Goal: Task Accomplishment & Management: Use online tool/utility

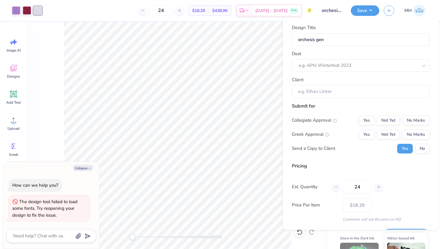
type textarea "x"
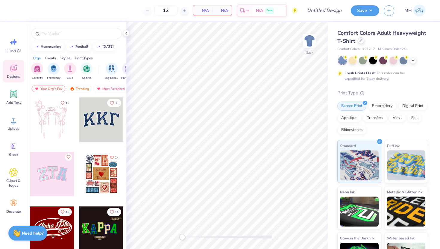
click at [361, 40] on icon at bounding box center [361, 40] width 3 height 3
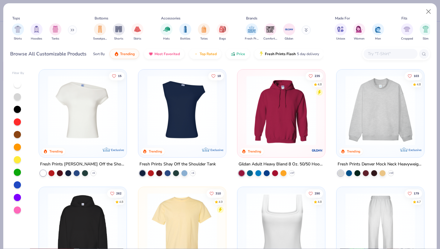
click at [367, 107] on img at bounding box center [381, 111] width 76 height 70
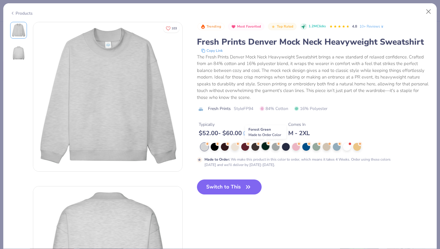
click at [267, 146] on div at bounding box center [266, 146] width 8 height 8
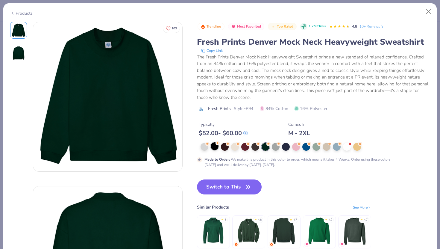
click at [218, 148] on div at bounding box center [215, 146] width 8 height 8
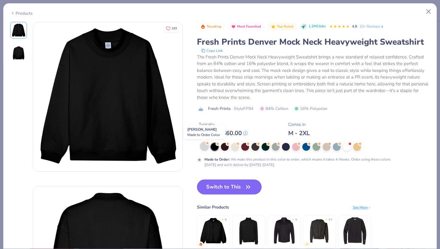
click at [202, 146] on div at bounding box center [205, 146] width 8 height 8
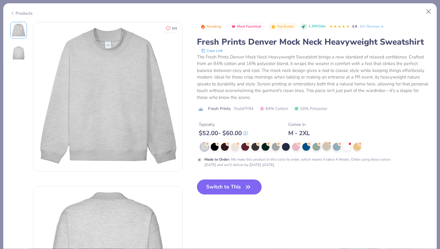
click at [326, 149] on div at bounding box center [327, 146] width 8 height 8
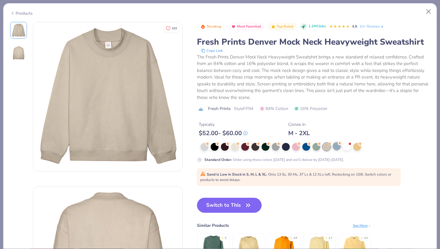
click at [334, 149] on div at bounding box center [337, 146] width 8 height 8
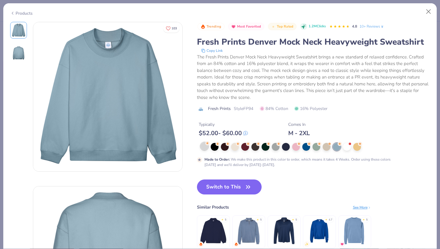
click at [203, 148] on div at bounding box center [205, 146] width 8 height 8
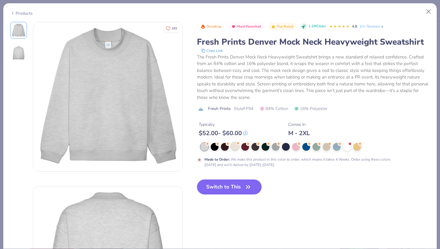
click at [234, 147] on div at bounding box center [235, 146] width 8 height 8
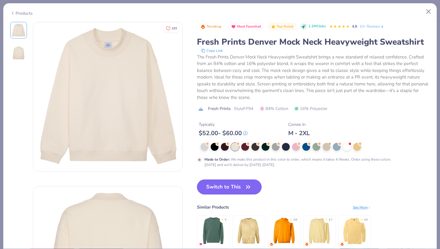
click at [225, 187] on button "Switch to This" at bounding box center [229, 186] width 65 height 15
type input "50"
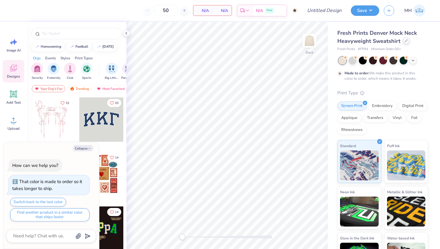
click at [406, 43] on div at bounding box center [406, 40] width 7 height 7
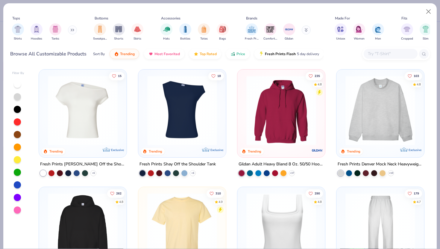
click at [381, 99] on img at bounding box center [381, 111] width 76 height 70
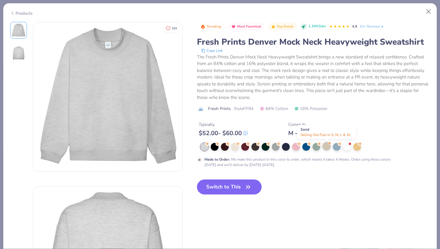
click at [324, 146] on div at bounding box center [327, 146] width 8 height 8
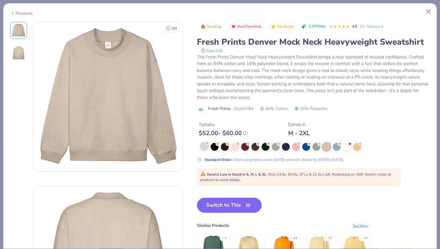
click at [203, 151] on div "Standard Order : Order using these colors today and we'll deliver by Oct 10-13." at bounding box center [313, 152] width 233 height 19
click at [206, 146] on div at bounding box center [205, 146] width 8 height 8
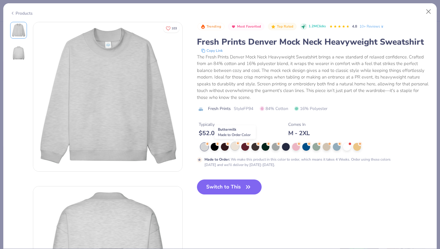
click at [234, 147] on div at bounding box center [235, 146] width 8 height 8
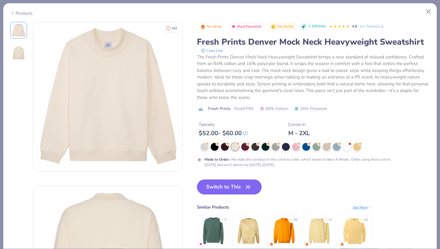
click at [227, 187] on button "Switch to This" at bounding box center [229, 186] width 65 height 15
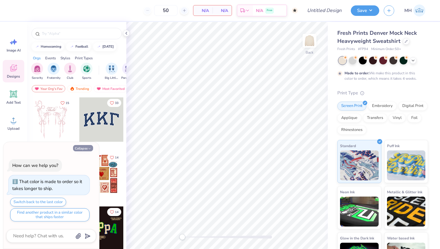
click at [85, 149] on button "Collapse" at bounding box center [83, 148] width 20 height 6
type textarea "x"
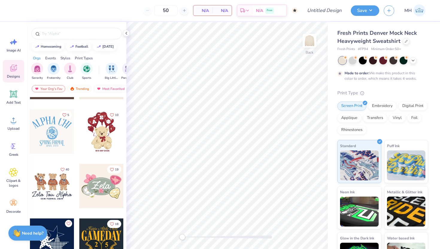
scroll to position [204, 0]
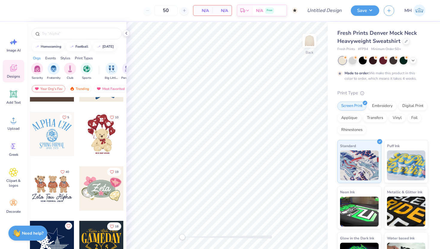
click at [55, 136] on div at bounding box center [52, 134] width 44 height 44
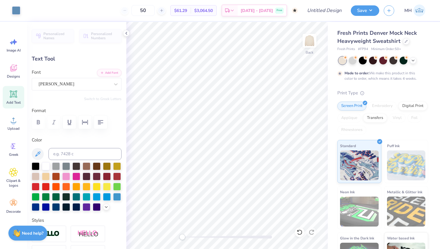
type input "11.50"
type input "3.53"
type input "3.00"
click at [73, 82] on div "Abraham Lincoln" at bounding box center [74, 83] width 73 height 9
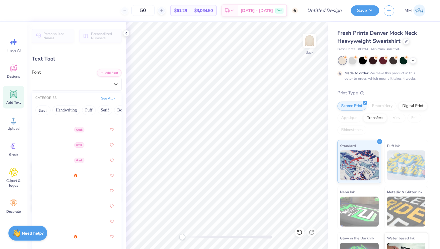
scroll to position [189, 0]
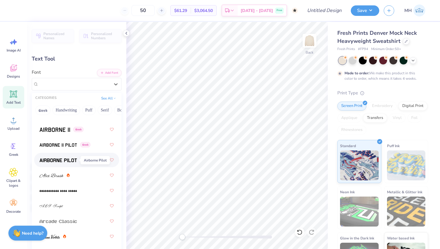
click at [64, 159] on img at bounding box center [58, 160] width 37 height 4
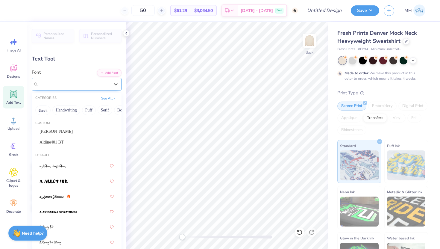
click at [73, 81] on div "Airborne Pilot Greek" at bounding box center [74, 83] width 73 height 9
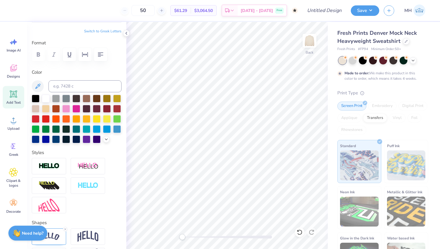
scroll to position [0, 0]
type textarea "A"
type textarea "CLIO"
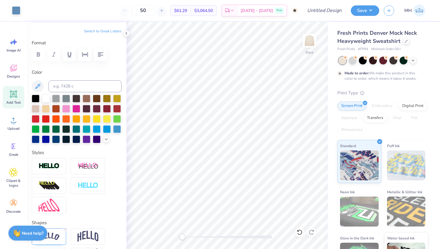
type input "8.21"
type input "2.68"
type input "3.43"
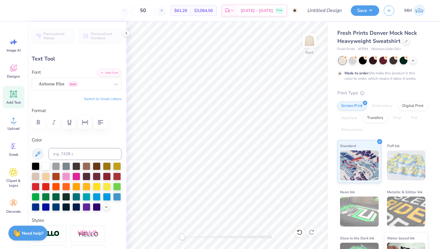
click at [76, 77] on div "Font Airborne Pilot Greek" at bounding box center [77, 80] width 90 height 22
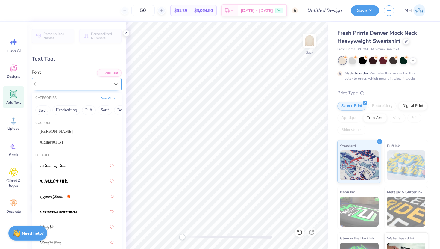
click at [76, 81] on div "Airborne Pilot Greek" at bounding box center [74, 83] width 73 height 9
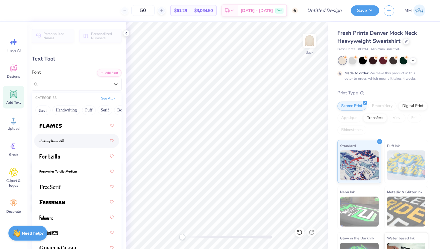
scroll to position [1943, 0]
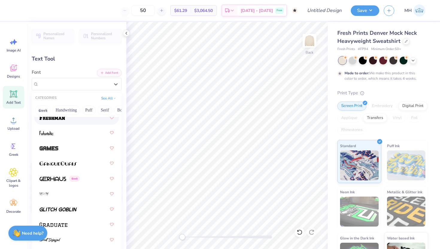
click at [77, 121] on div at bounding box center [77, 117] width 74 height 11
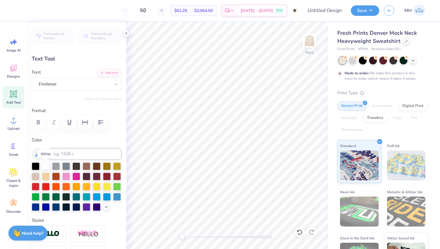
click at [46, 164] on div at bounding box center [46, 166] width 8 height 8
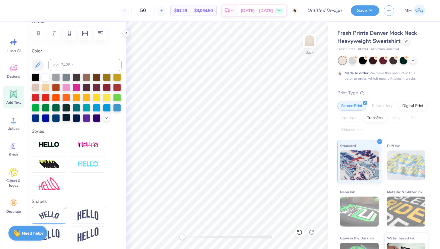
scroll to position [89, 0]
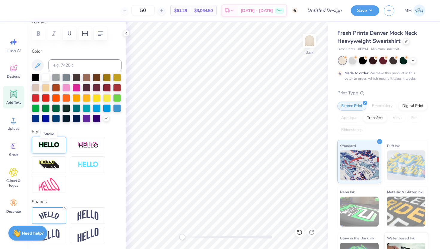
click at [51, 146] on img at bounding box center [49, 145] width 21 height 7
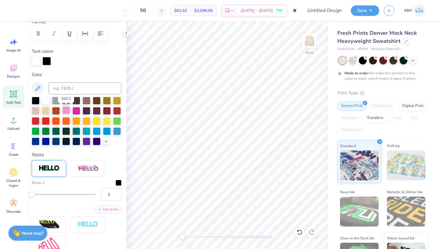
click at [67, 111] on div at bounding box center [66, 110] width 8 height 8
click at [45, 100] on div at bounding box center [46, 100] width 8 height 8
click at [46, 62] on div at bounding box center [47, 60] width 8 height 8
click at [76, 108] on div at bounding box center [77, 110] width 8 height 8
type input "13"
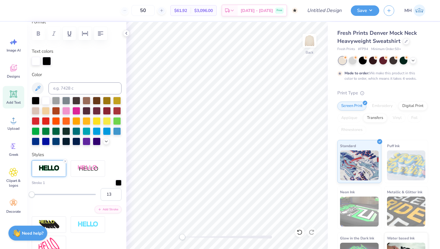
click at [39, 195] on div at bounding box center [64, 194] width 64 height 6
type input "7"
drag, startPoint x: 40, startPoint y: 195, endPoint x: 36, endPoint y: 196, distance: 3.7
click at [36, 196] on div "Accessibility label" at bounding box center [36, 194] width 6 height 6
type input "7"
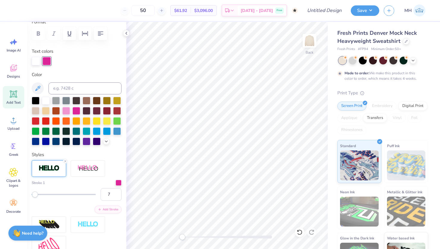
click at [35, 196] on div "Accessibility label" at bounding box center [35, 194] width 6 height 6
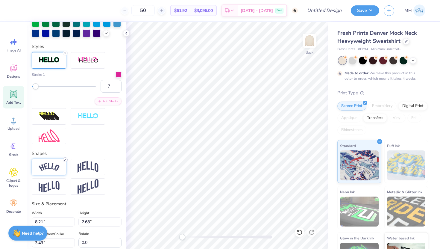
click at [65, 160] on icon at bounding box center [66, 160] width 4 height 4
click at [85, 163] on img at bounding box center [88, 166] width 21 height 11
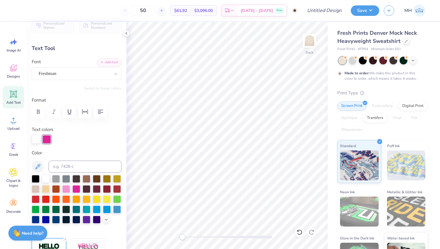
scroll to position [1, 0]
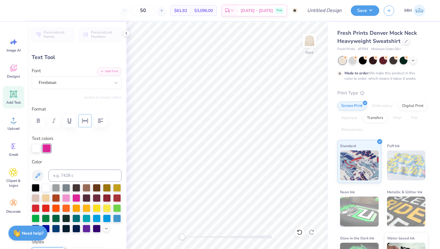
click at [87, 120] on icon "button" at bounding box center [84, 120] width 7 height 7
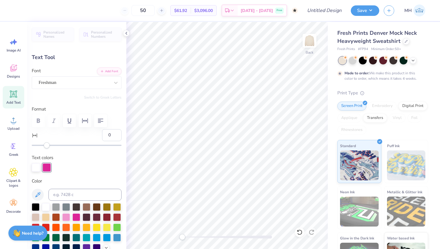
type input "25"
click at [66, 146] on div at bounding box center [77, 145] width 90 height 6
type input "15"
click at [58, 146] on div at bounding box center [77, 145] width 90 height 6
click at [124, 31] on div at bounding box center [126, 33] width 7 height 7
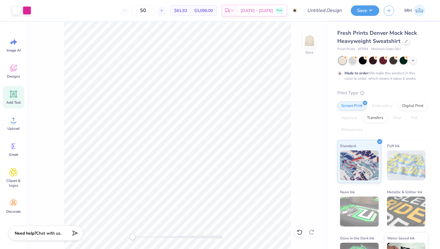
type input "8.31"
type input "3.92"
type input "2.81"
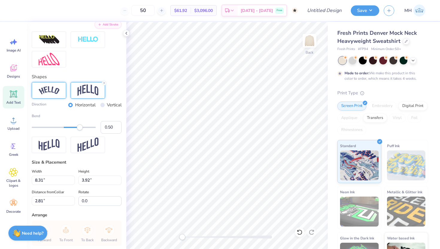
scroll to position [292, 0]
type input "0.44"
click at [78, 129] on div "Accessibility label" at bounding box center [78, 128] width 6 height 6
type input "0.43"
click at [78, 129] on div "Accessibility label" at bounding box center [78, 128] width 6 height 6
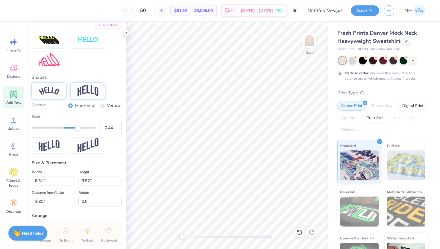
type input "0.45"
click at [78, 129] on div "Accessibility label" at bounding box center [78, 128] width 6 height 6
type input "0.57"
drag, startPoint x: 78, startPoint y: 129, endPoint x: 82, endPoint y: 129, distance: 3.6
click at [82, 129] on div "Accessibility label" at bounding box center [79, 128] width 6 height 6
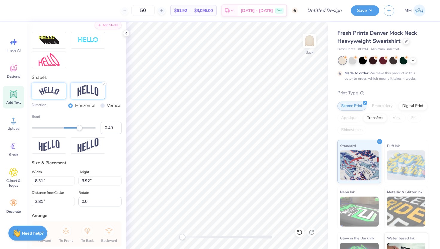
type input "0.48"
click at [79, 129] on div "Accessibility label" at bounding box center [79, 128] width 6 height 6
type input "0.44"
click at [78, 129] on div "Accessibility label" at bounding box center [78, 128] width 6 height 6
type input "0.41"
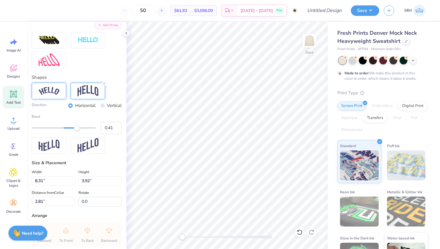
click at [77, 129] on div "Accessibility label" at bounding box center [77, 128] width 6 height 6
click at [127, 32] on polyline at bounding box center [126, 33] width 1 height 2
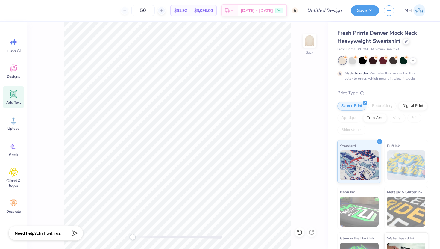
type input "10.58"
type input "4.69"
type input "0.50"
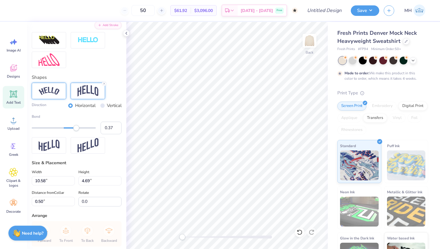
type input "0.36"
click at [76, 128] on div "Accessibility label" at bounding box center [76, 128] width 6 height 6
type input "0.36"
click at [76, 128] on div "Accessibility label" at bounding box center [76, 128] width 6 height 6
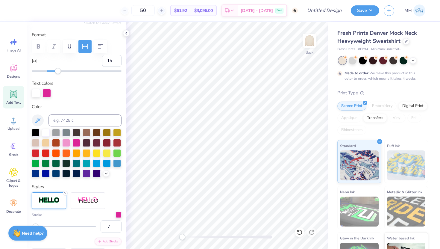
scroll to position [73, 0]
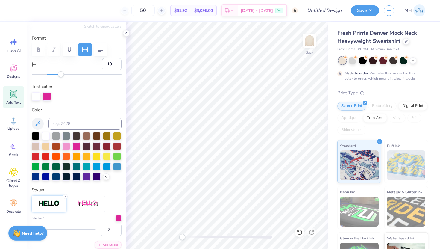
type input "20"
click at [61, 73] on div "Accessibility label" at bounding box center [62, 74] width 6 height 6
type input "22"
click at [63, 74] on div "Accessibility label" at bounding box center [63, 74] width 6 height 6
type input "11.34"
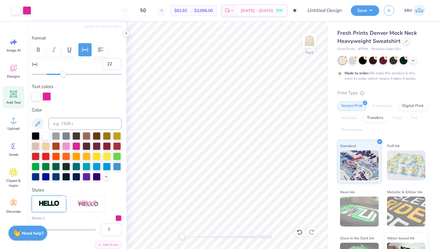
type input "4.63"
type input "0.69"
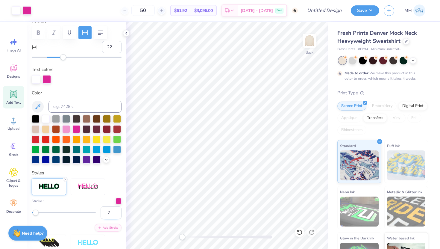
click at [113, 213] on input "7" at bounding box center [111, 212] width 21 height 13
type input "6"
click at [117, 214] on input "6" at bounding box center [111, 212] width 21 height 13
click at [35, 211] on div "Accessibility label" at bounding box center [35, 213] width 6 height 6
click at [126, 34] on icon at bounding box center [126, 33] width 5 height 5
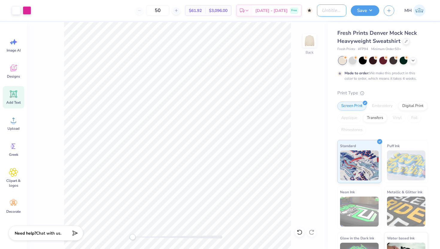
click at [327, 7] on input "Design Title" at bounding box center [331, 10] width 29 height 12
type input "clio parke"
click at [302, 88] on div "Back" at bounding box center [177, 135] width 301 height 227
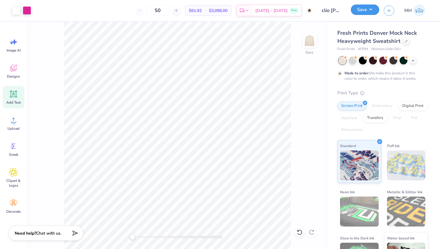
click at [364, 9] on button "Save" at bounding box center [365, 9] width 28 height 10
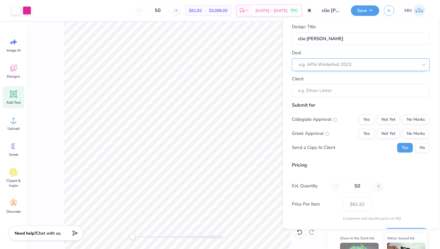
click at [336, 61] on div at bounding box center [358, 65] width 119 height 8
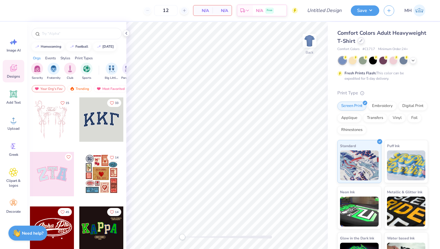
click at [360, 41] on icon at bounding box center [361, 40] width 3 height 3
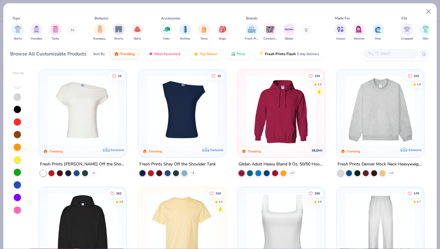
click at [392, 53] on input "text" at bounding box center [391, 53] width 46 height 7
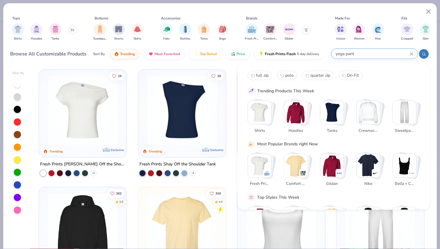
type input "yoga pants"
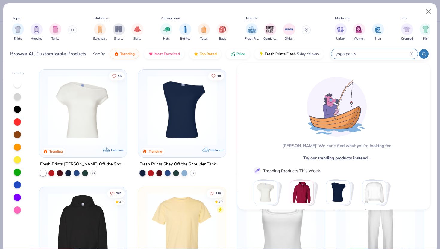
click at [413, 55] on icon at bounding box center [412, 54] width 4 height 4
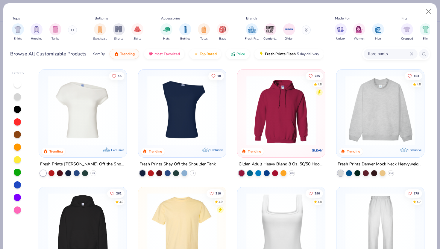
type input "flare pants"
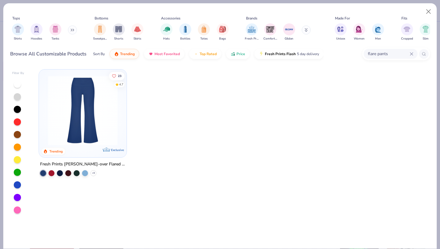
click at [117, 108] on img at bounding box center [83, 111] width 76 height 70
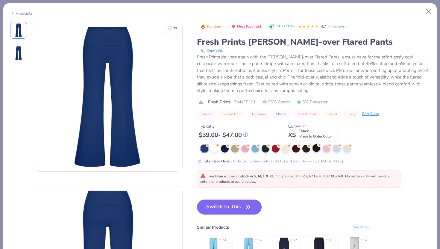
click at [316, 149] on div at bounding box center [317, 148] width 8 height 8
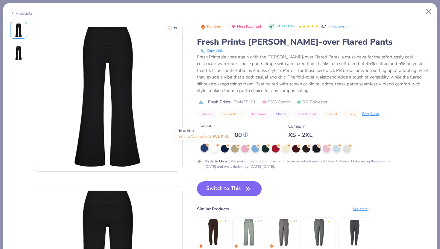
click at [204, 147] on div at bounding box center [205, 148] width 8 height 8
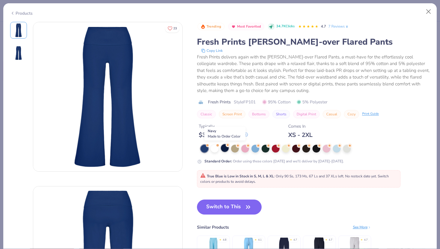
click at [224, 149] on div at bounding box center [225, 148] width 8 height 8
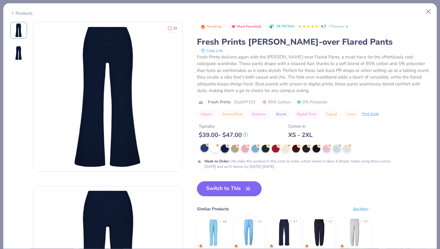
click at [206, 147] on div at bounding box center [205, 148] width 8 height 8
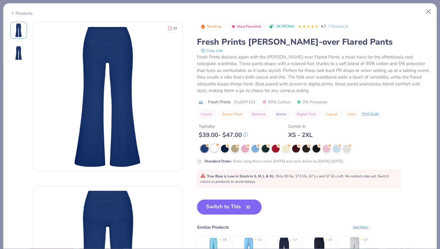
click at [213, 150] on div at bounding box center [215, 148] width 8 height 8
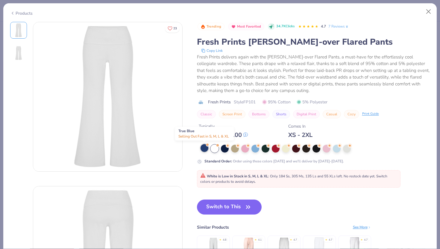
click at [203, 150] on div at bounding box center [205, 148] width 8 height 8
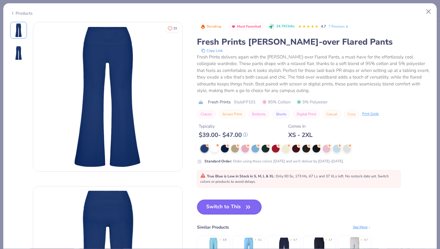
click at [234, 204] on button "Switch to This" at bounding box center [229, 207] width 65 height 15
type input "50"
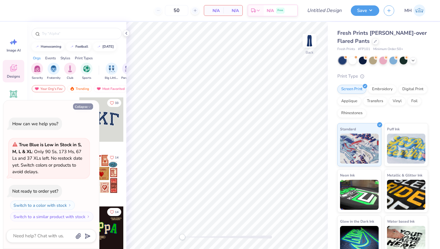
click at [87, 106] on button "Collapse" at bounding box center [83, 106] width 20 height 6
type textarea "x"
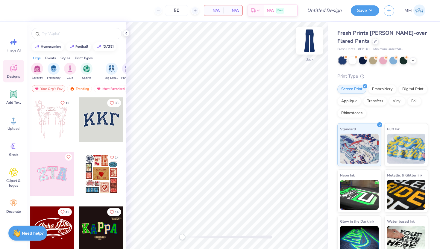
click at [313, 41] on img at bounding box center [310, 41] width 24 height 24
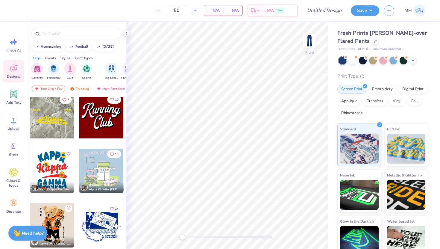
scroll to position [667, 0]
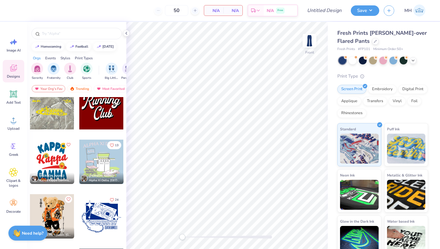
click at [59, 162] on div at bounding box center [52, 162] width 44 height 44
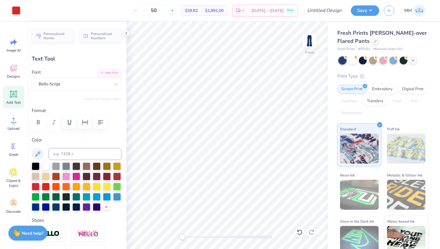
type input "0.0"
type input "0.63"
type input "0.27"
type input "16.23"
type input "0.0"
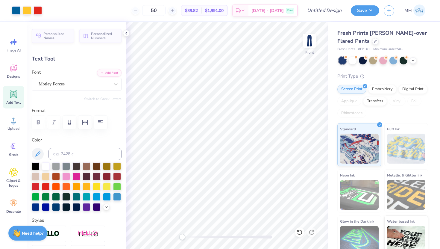
type input "0.49"
type input "0.24"
type input "16.06"
type input "0.0"
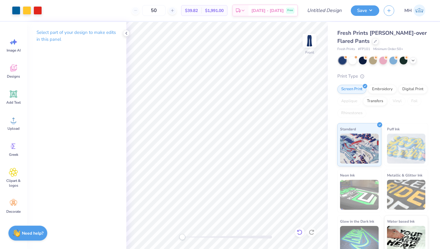
click at [301, 231] on icon at bounding box center [300, 232] width 6 height 6
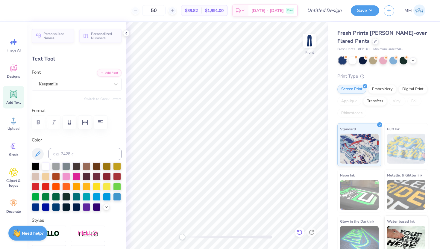
type input "0.0"
type textarea "CL"
click at [69, 124] on icon "button" at bounding box center [70, 122] width 4 height 5
click at [72, 122] on icon "button" at bounding box center [69, 122] width 7 height 7
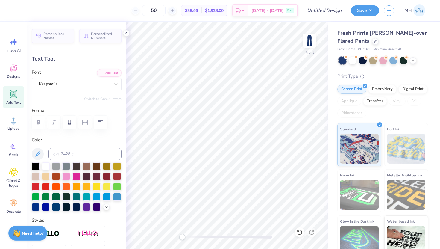
click at [85, 122] on div at bounding box center [77, 122] width 90 height 13
click at [87, 124] on div at bounding box center [77, 122] width 90 height 13
click at [46, 167] on div at bounding box center [46, 166] width 8 height 8
click at [124, 123] on div "Personalized Names Personalized Numbers Text Tool Add Font Font Keepsmile Switc…" at bounding box center [76, 135] width 99 height 227
type input "1.97"
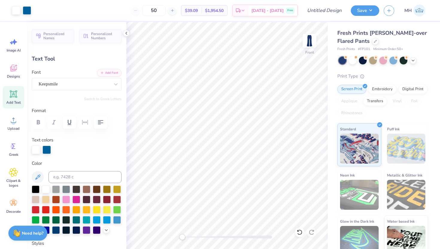
type input "0.50"
type input "2.91"
type input "0.96"
type textarea "C. L"
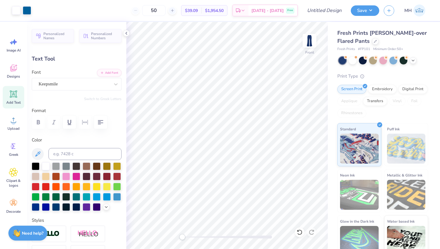
type input "1.20"
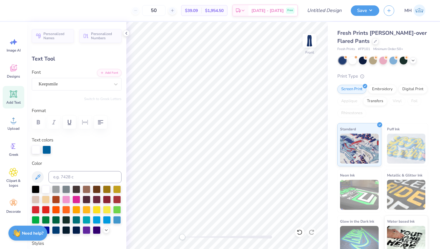
type textarea "C L"
type input "4.46"
type input "1.47"
click at [16, 93] on icon at bounding box center [13, 94] width 9 height 9
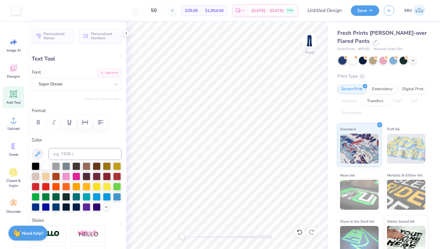
type input "6.47"
type input "1.87"
type input "16.56"
click at [67, 80] on div at bounding box center [74, 84] width 71 height 8
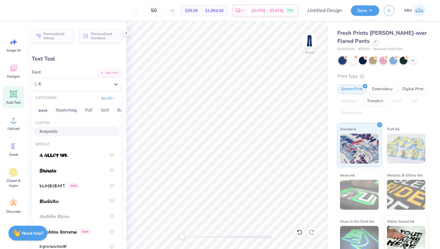
click at [76, 132] on div "Keepsmile" at bounding box center [77, 131] width 74 height 6
type input "K"
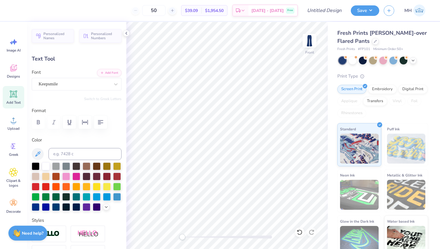
type textarea "I O"
type input "3.46"
type input "1.75"
type input "16.62"
type input "3.42"
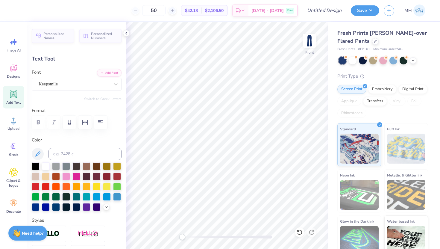
type input "1.73"
type input "1.06"
type textarea "I O"
type input "4.03"
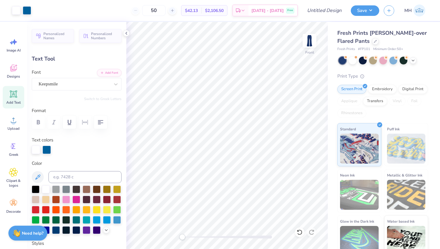
type input "4.86"
type input "1.61"
type input "5.05"
type input "1.67"
click at [407, 212] on div "Standard Puff Ink Neon Ink Metallic & Glitter Ink Glow in the Dark Ink Water ba…" at bounding box center [383, 190] width 91 height 135
